Goal: Information Seeking & Learning: Learn about a topic

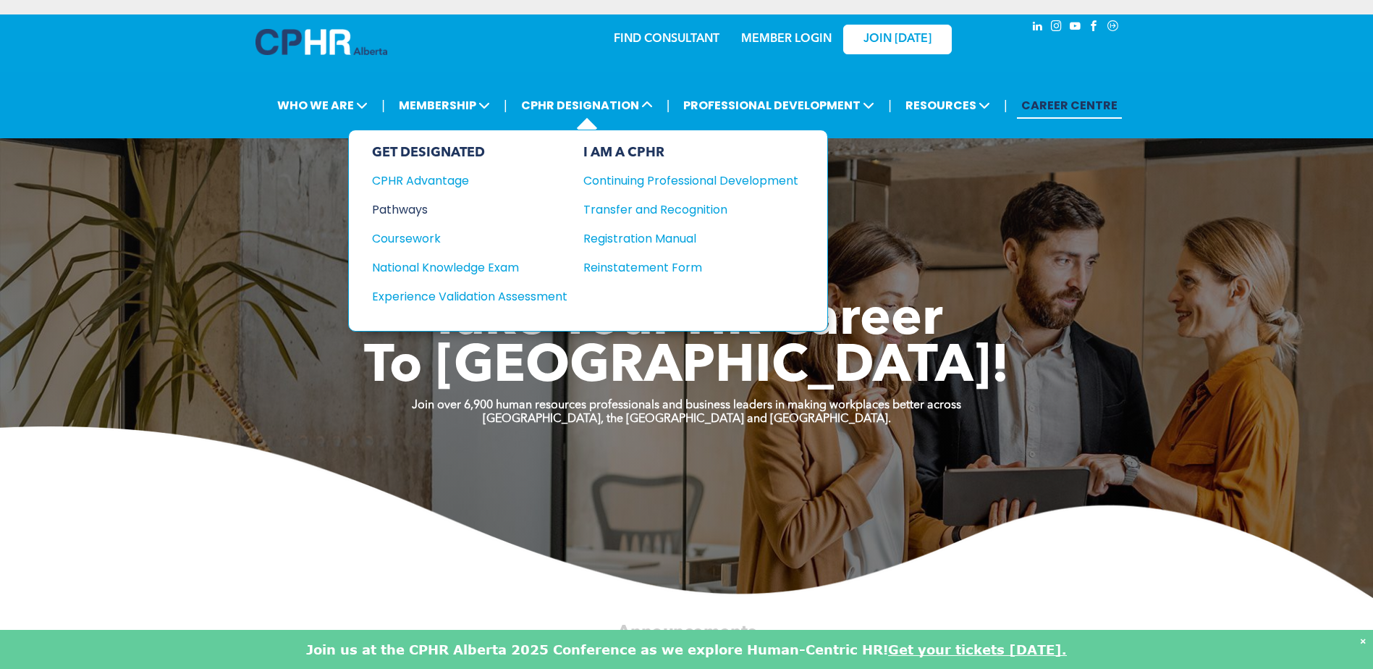
click at [418, 207] on div "Pathways" at bounding box center [460, 210] width 176 height 18
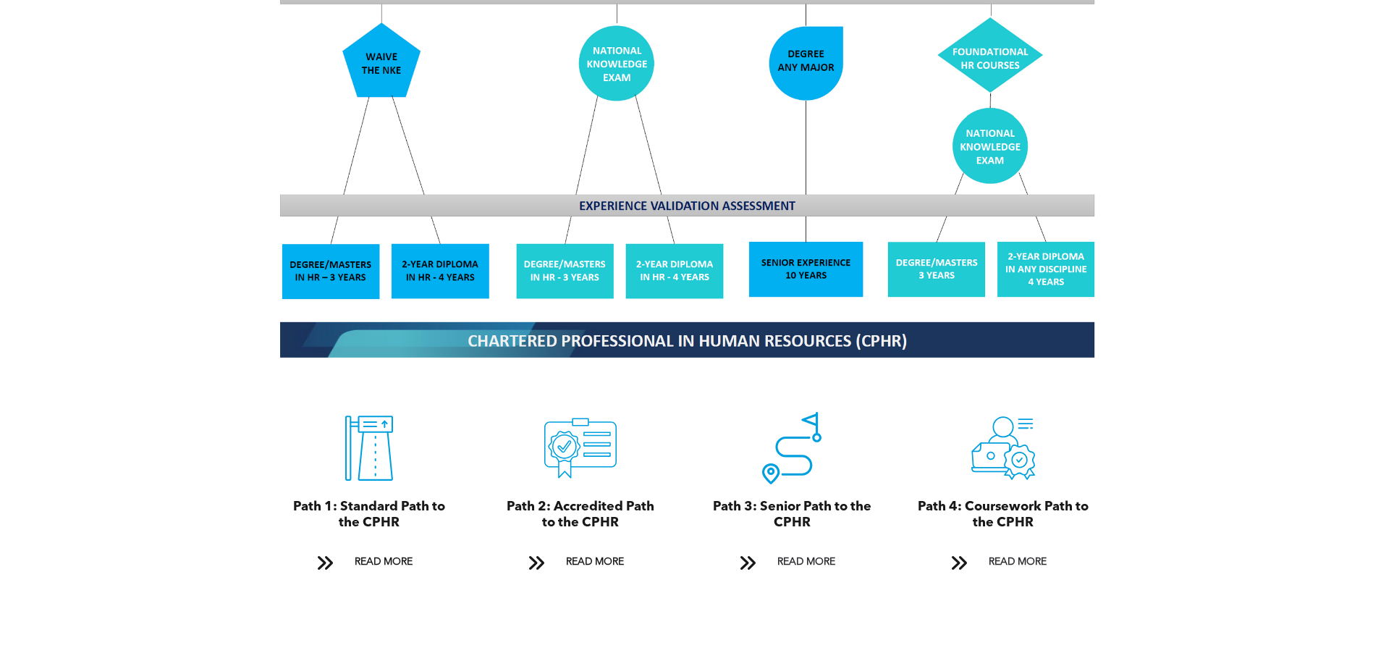
scroll to position [1448, 0]
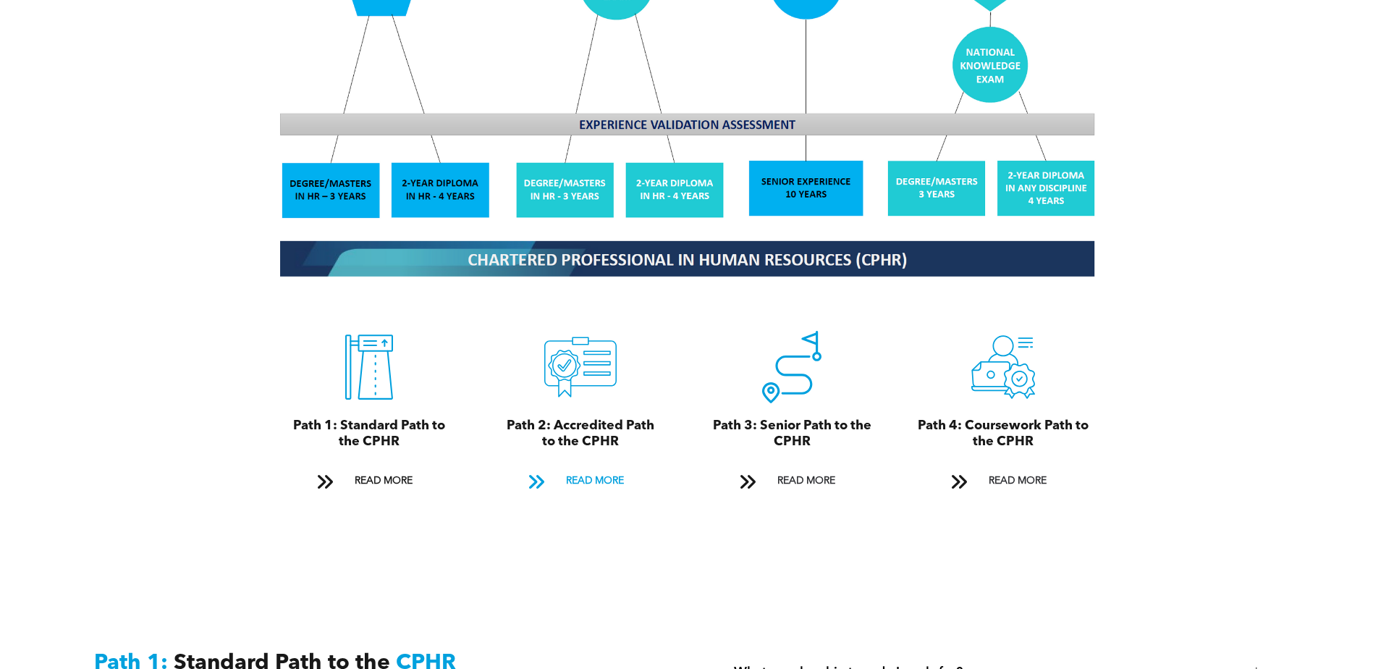
click at [584, 468] on span "READ MORE" at bounding box center [595, 481] width 68 height 27
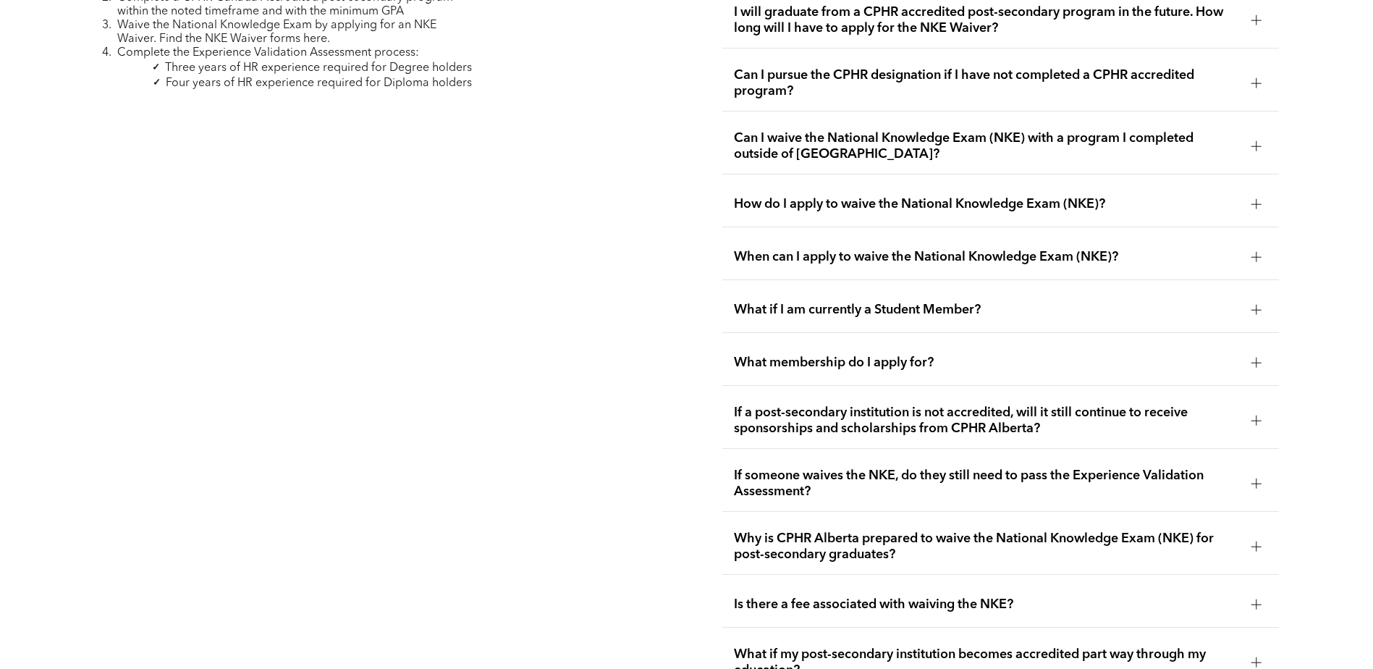
scroll to position [2510, 0]
click at [1012, 404] on span "If a post-secondary institution is not accredited, will it still continue to re…" at bounding box center [987, 420] width 506 height 32
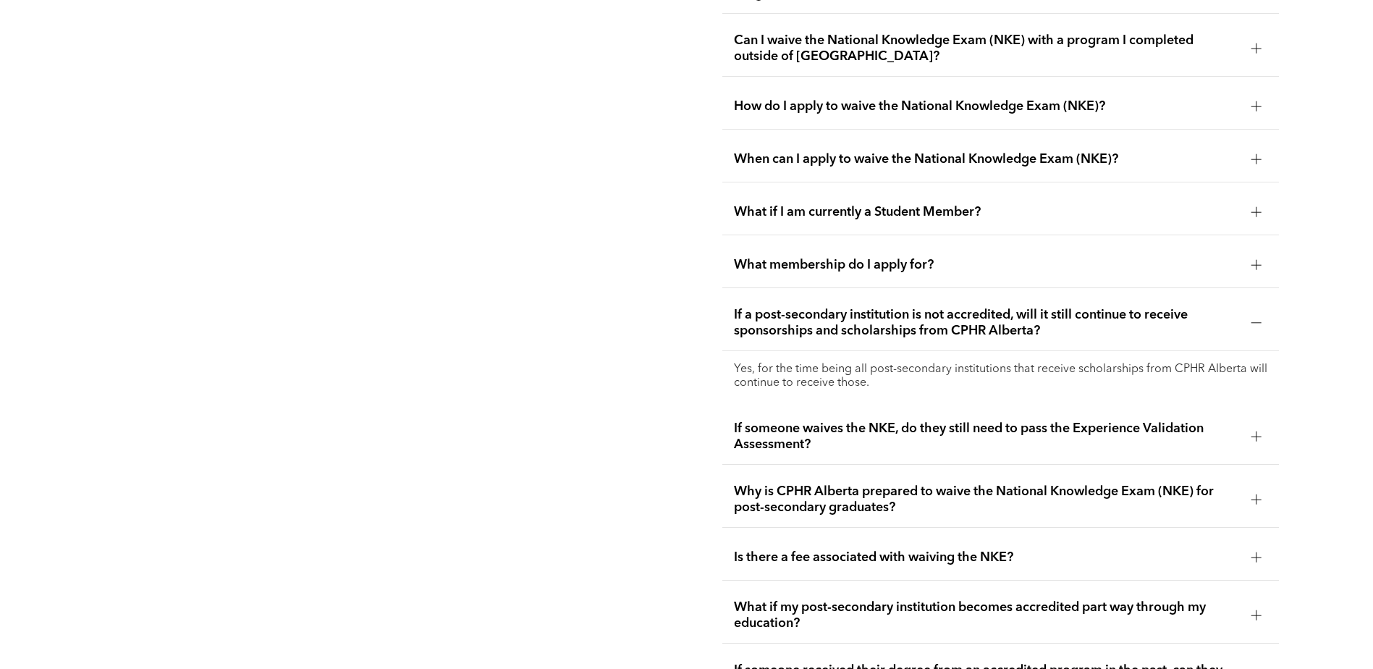
scroll to position [2655, 0]
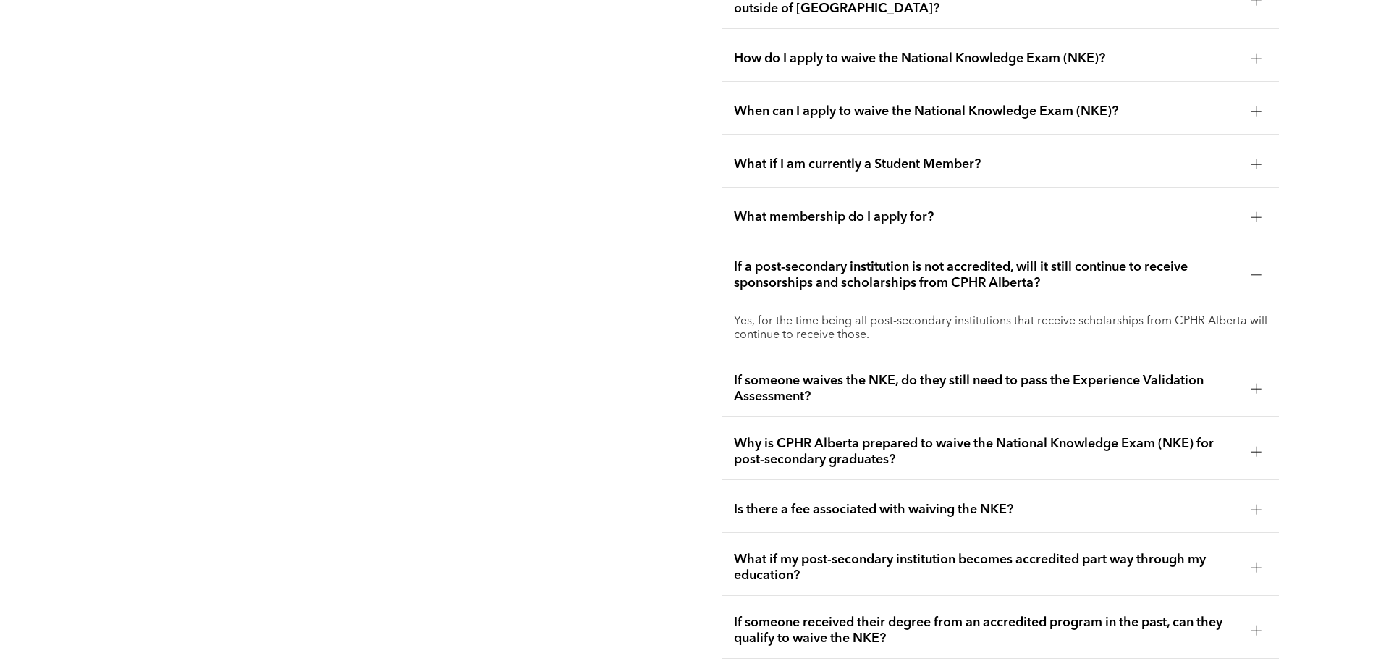
click at [794, 373] on span "If someone waives the NKE, do they still need to pass the Experience Validation…" at bounding box center [987, 389] width 506 height 32
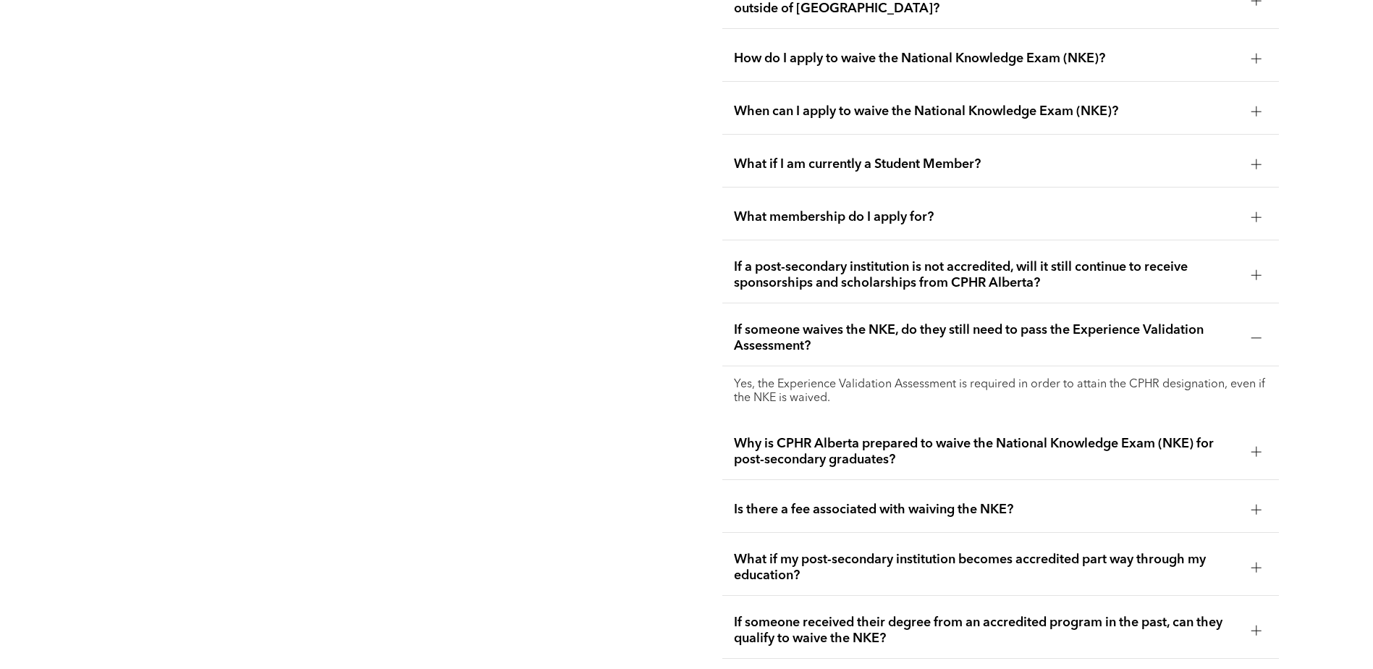
click at [890, 436] on span "Why is CPHR Alberta prepared to waive the National Knowledge Exam (NKE) for pos…" at bounding box center [987, 452] width 506 height 32
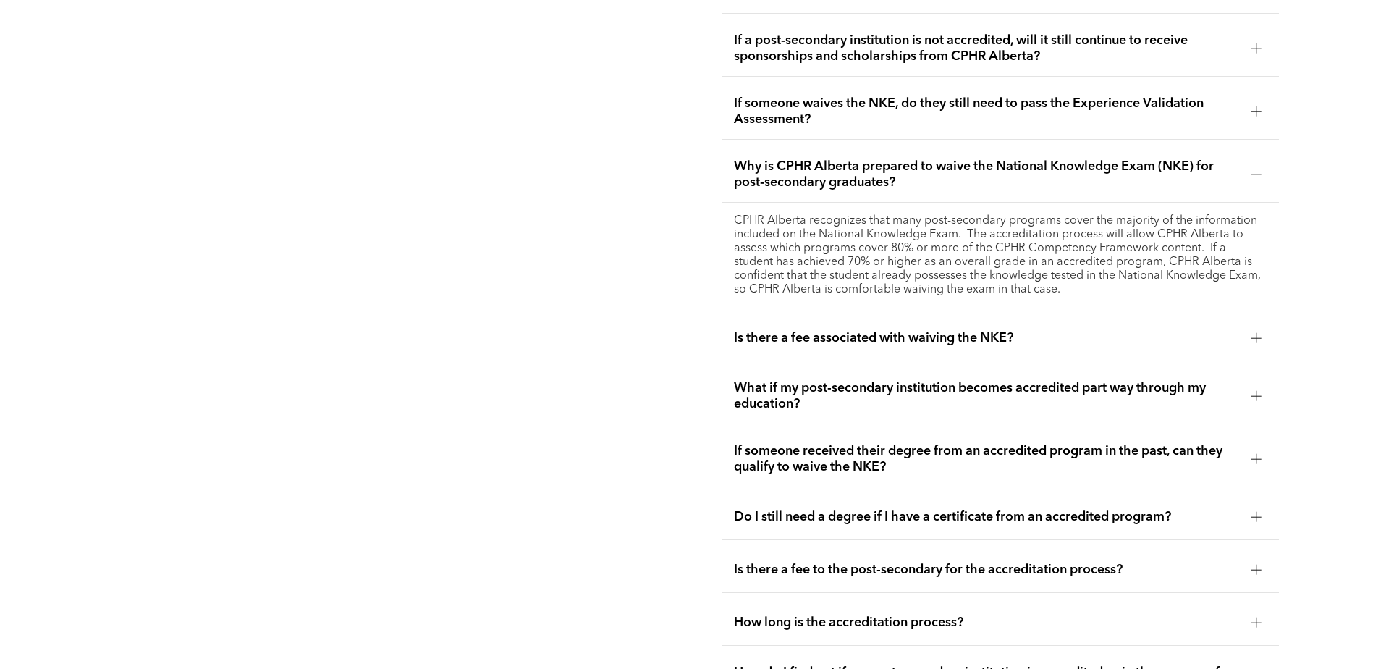
scroll to position [2944, 0]
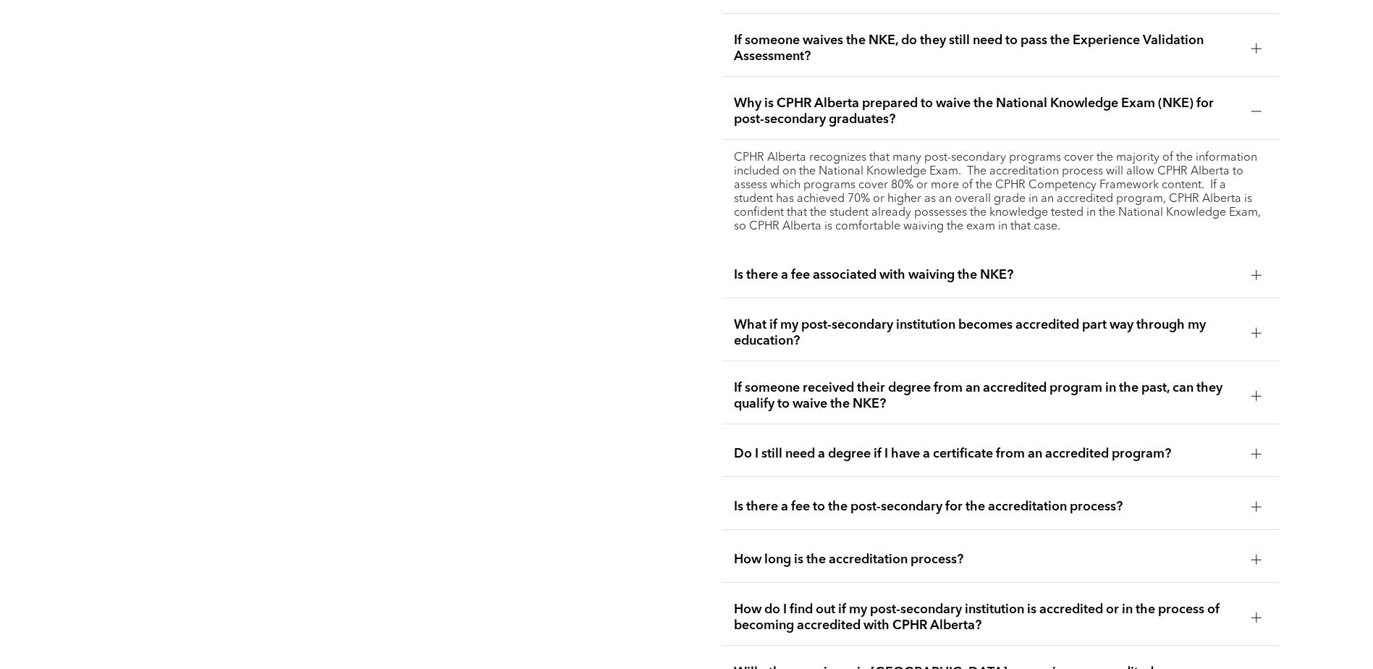
click at [789, 431] on div "Do I still need a degree if I have a certificate from an accredited program?" at bounding box center [1001, 454] width 557 height 46
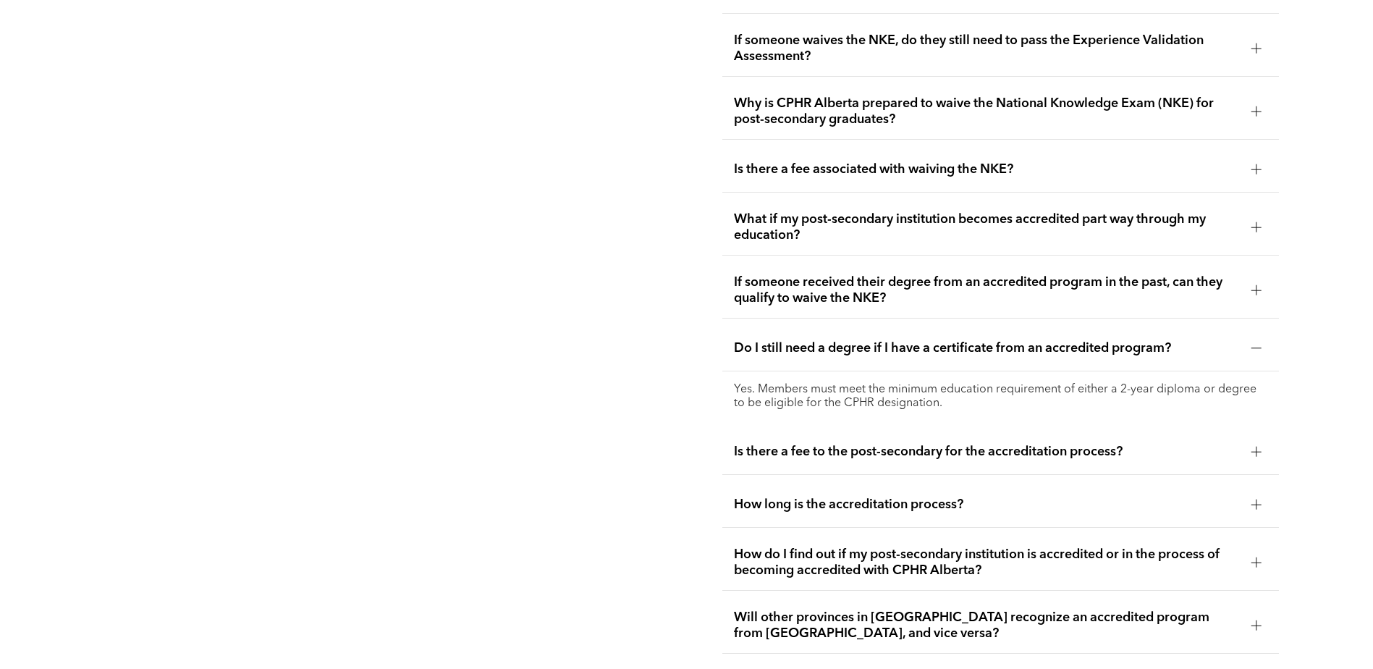
click at [872, 444] on span "Is there a fee to the post-secondary for the accreditation process?" at bounding box center [987, 452] width 506 height 16
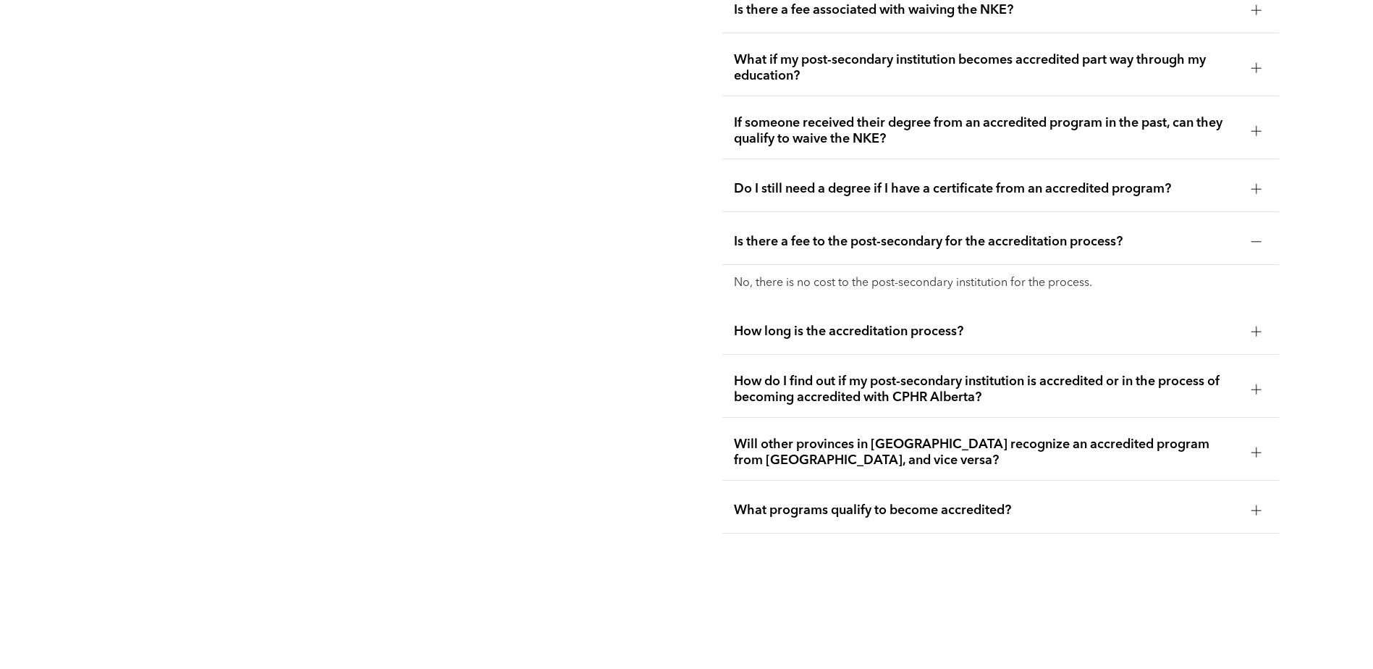
scroll to position [3162, 0]
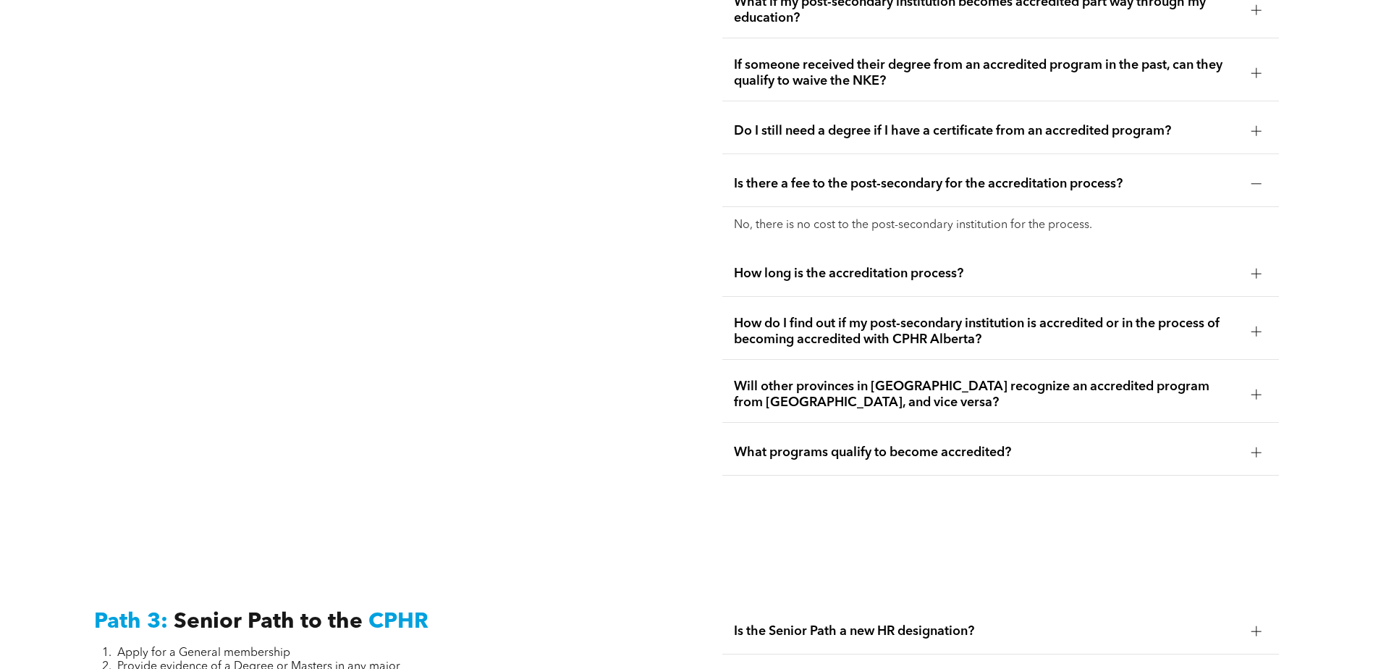
click at [906, 316] on span "How do I find out if my post-secondary institution is accredited or in the proc…" at bounding box center [987, 332] width 506 height 32
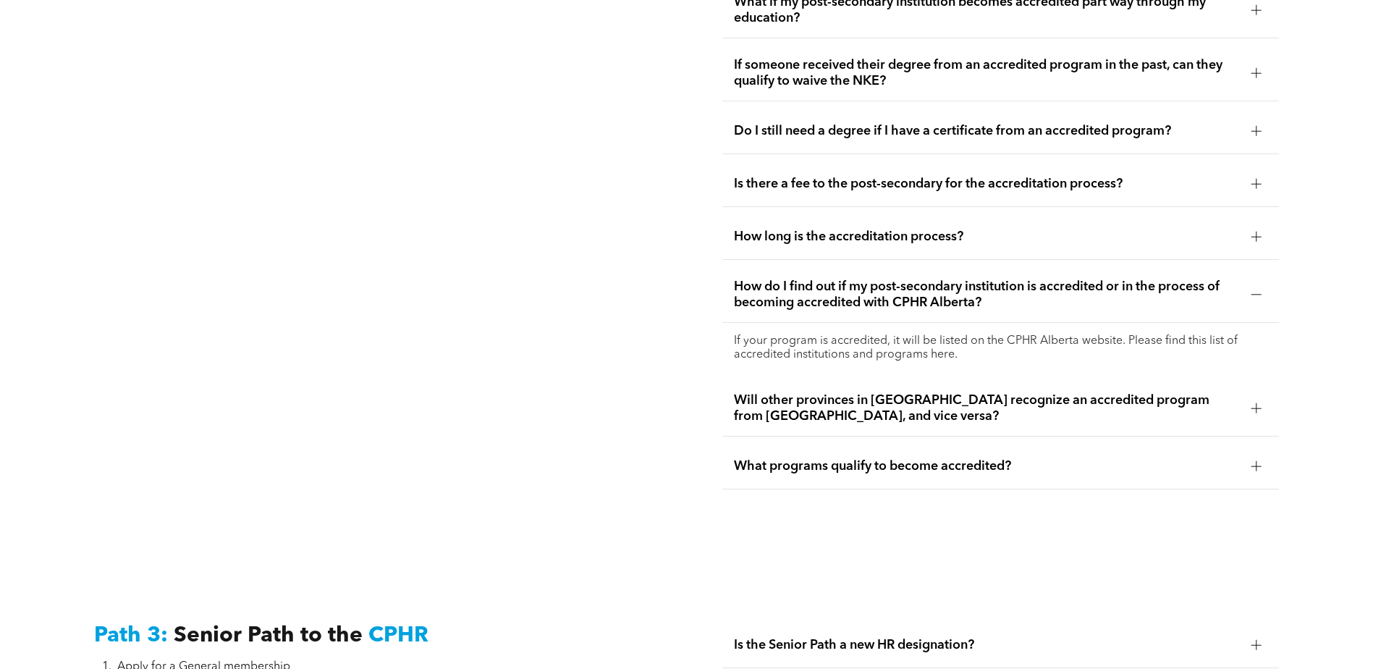
click at [911, 392] on span "Will other provinces in [GEOGRAPHIC_DATA] recognize an accredited program from …" at bounding box center [987, 408] width 506 height 32
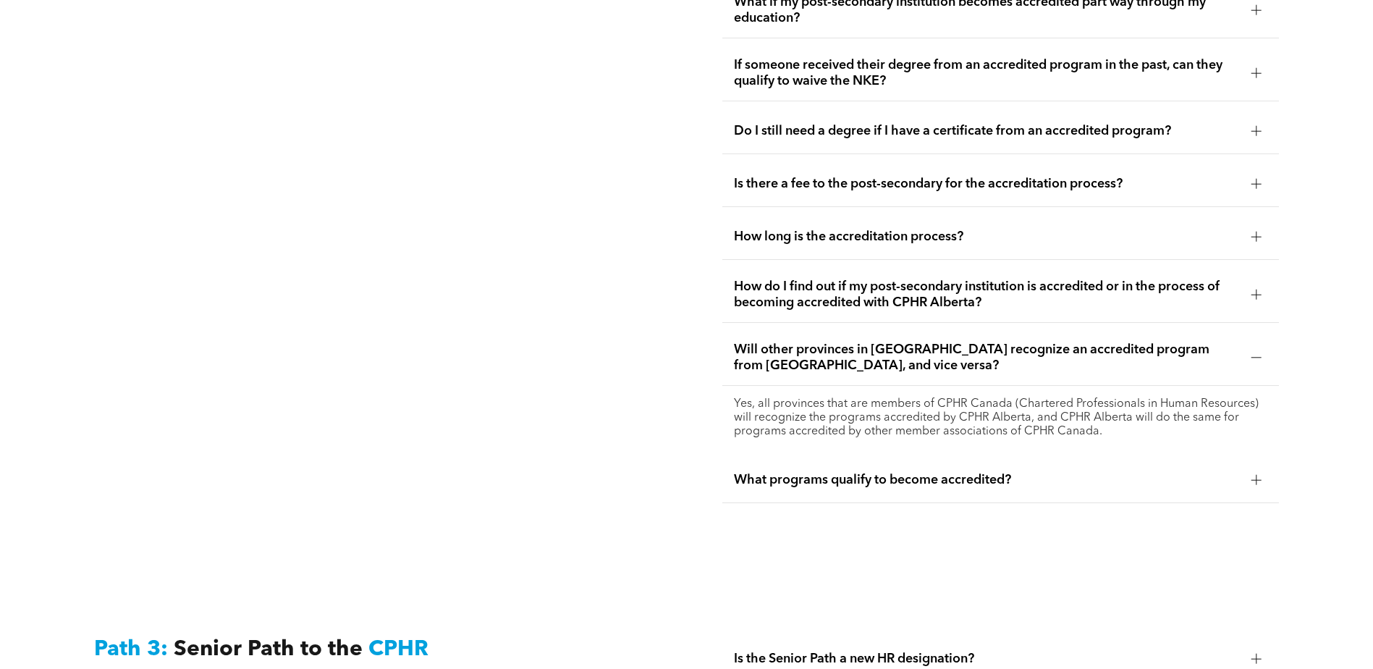
click at [920, 462] on div "What programs qualify to become accredited?" at bounding box center [1001, 481] width 557 height 46
